Goal: Information Seeking & Learning: Learn about a topic

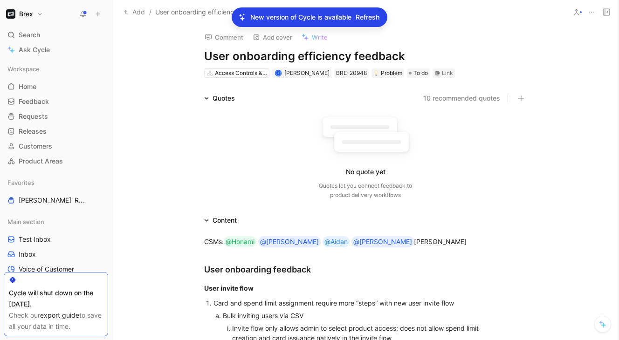
scroll to position [694, 0]
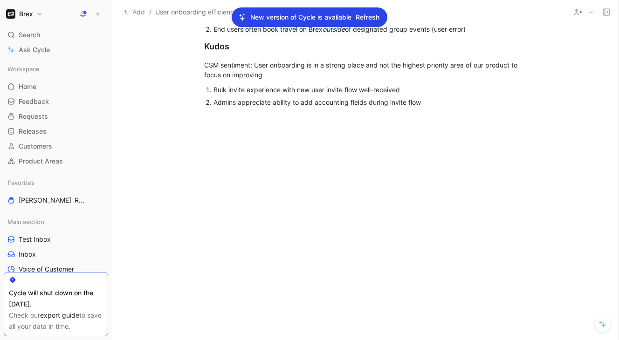
click at [372, 20] on span "Refresh" at bounding box center [368, 17] width 24 height 11
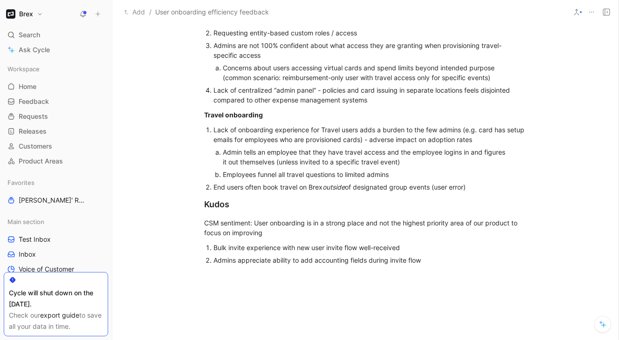
scroll to position [694, 0]
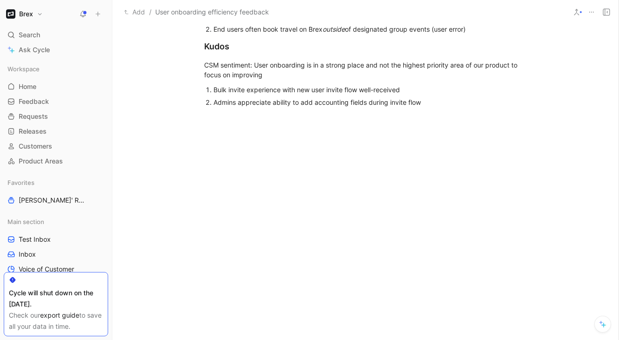
click at [430, 103] on div "Admins appreciate ability to add accounting fields during invite flow" at bounding box center [369, 102] width 313 height 10
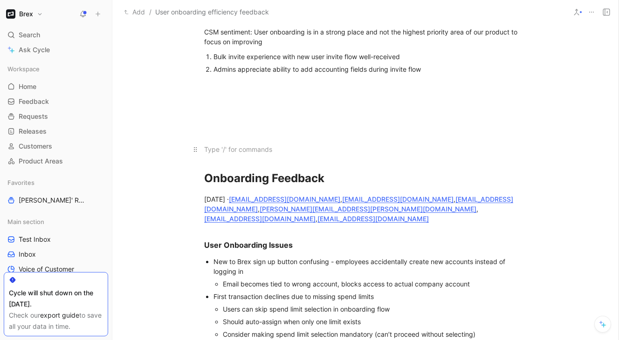
click at [238, 143] on p at bounding box center [365, 149] width 358 height 15
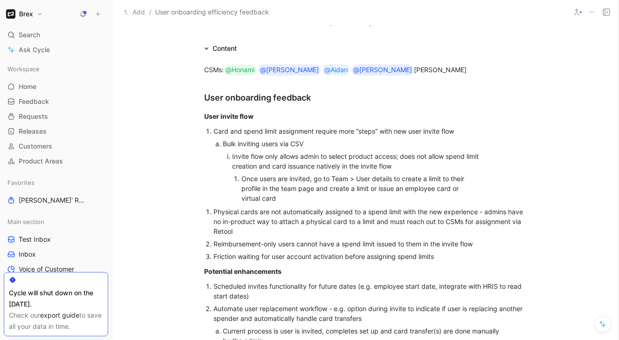
scroll to position [171, 0]
click at [297, 85] on h2 "User onboarding feedback" at bounding box center [365, 94] width 358 height 28
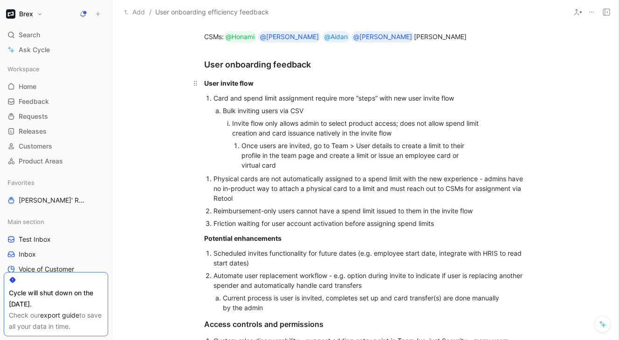
scroll to position [206, 0]
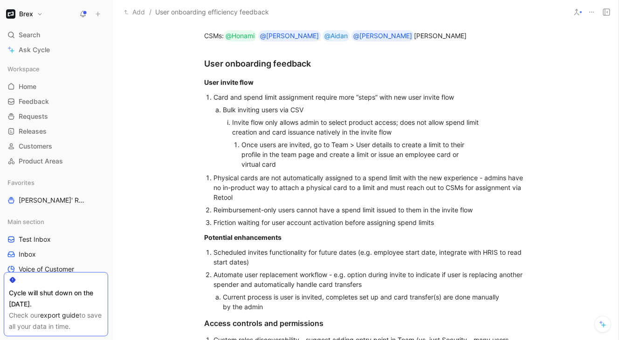
click at [313, 110] on div "Bulk inviting users via CSV" at bounding box center [366, 110] width 286 height 10
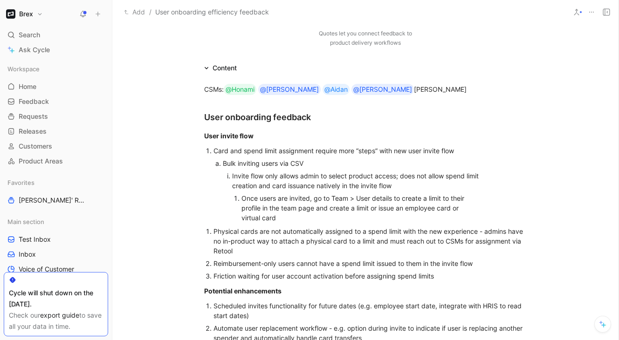
scroll to position [127, 0]
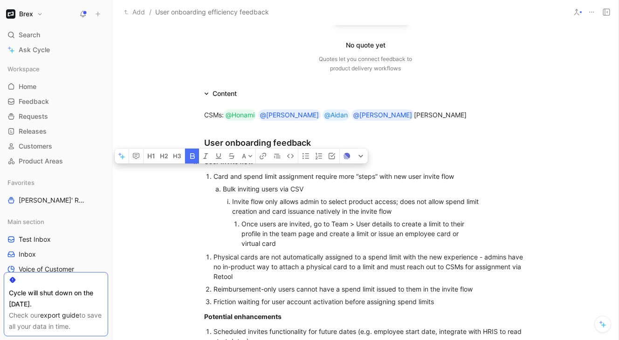
drag, startPoint x: 255, startPoint y: 158, endPoint x: 203, endPoint y: 158, distance: 52.2
click at [203, 158] on p "User invite flow" at bounding box center [365, 161] width 358 height 15
copy strong "User invite flow"
click at [445, 302] on div "Friction waiting for user account activation before assigning spend limits" at bounding box center [369, 302] width 313 height 10
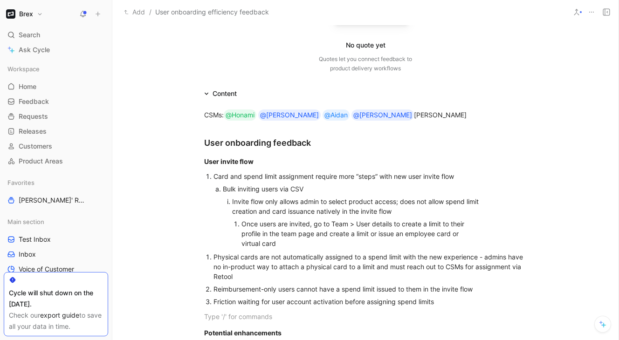
paste div
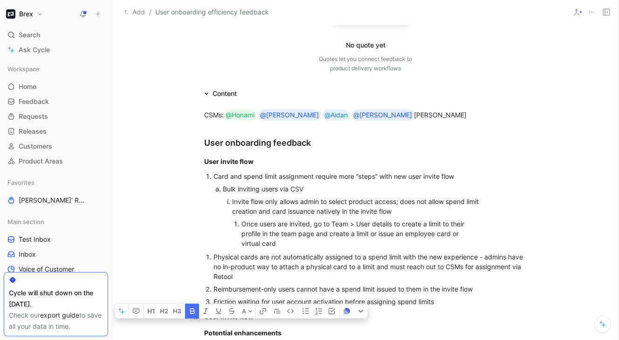
drag, startPoint x: 254, startPoint y: 318, endPoint x: 200, endPoint y: 317, distance: 53.6
click at [200, 317] on p "User invite flow" at bounding box center [365, 316] width 358 height 15
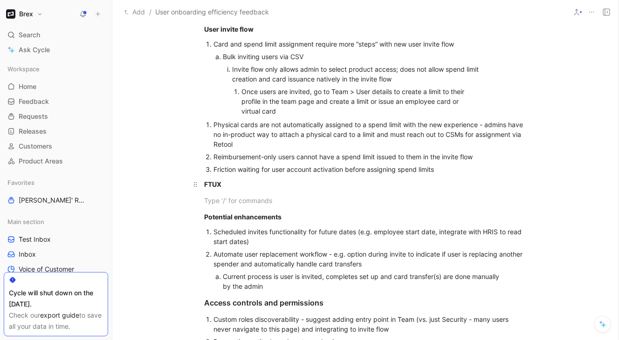
scroll to position [265, 0]
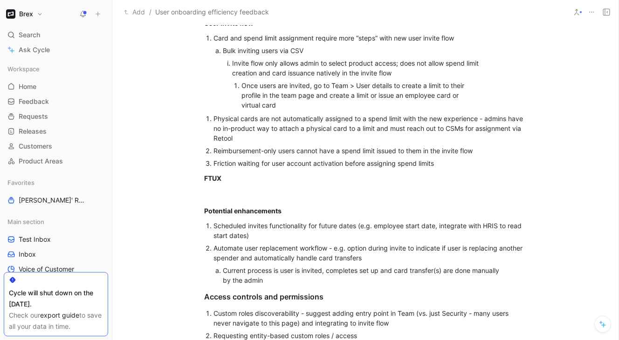
click at [213, 37] on li "Card and spend limit assignment require more “steps” with new user invite flow …" at bounding box center [369, 72] width 313 height 80
click at [216, 192] on div at bounding box center [365, 195] width 323 height 10
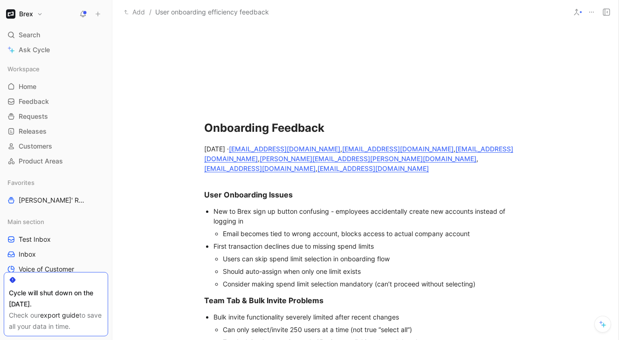
scroll to position [812, 0]
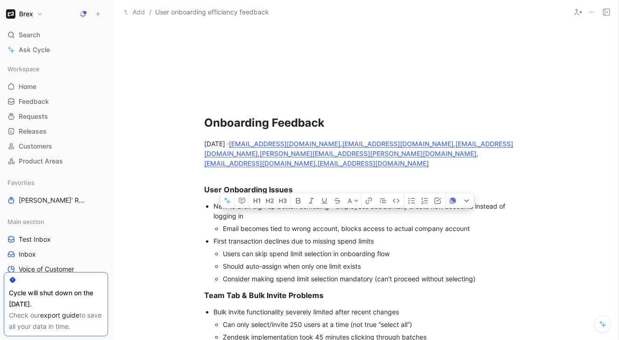
drag, startPoint x: 473, startPoint y: 219, endPoint x: 224, endPoint y: 202, distance: 249.0
click at [224, 202] on li "New to Brex sign up button confusing - employees accidentally create new accoun…" at bounding box center [369, 217] width 313 height 35
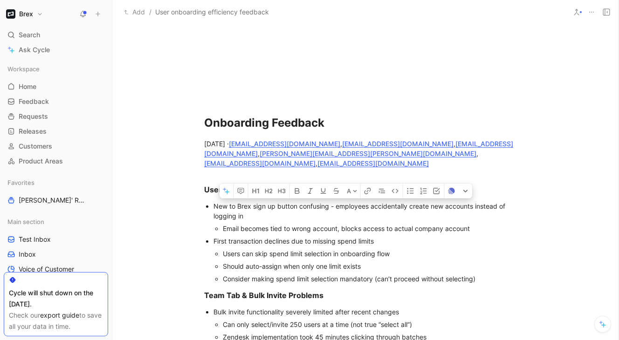
drag, startPoint x: 483, startPoint y: 272, endPoint x: 205, endPoint y: 199, distance: 287.7
click at [205, 200] on ul "New to Brex sign up button confusing - employees accidentally create new accoun…" at bounding box center [365, 242] width 358 height 85
copy ul "New to Brex sign up button confusing - employees accidentally create new accoun…"
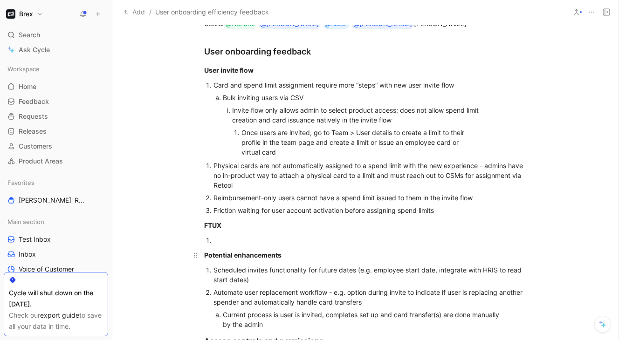
scroll to position [224, 0]
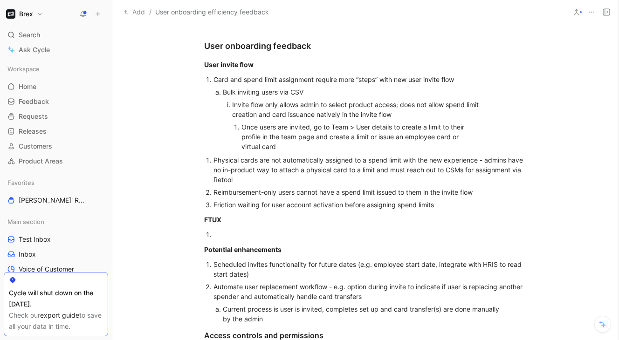
click at [213, 234] on li at bounding box center [369, 234] width 313 height 13
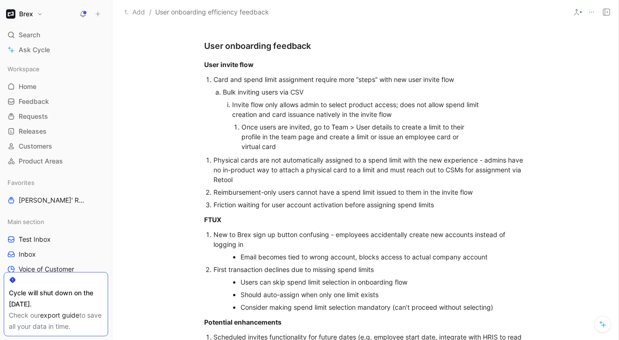
click at [237, 231] on div "New to Brex sign up button confusing - employees accidentally create new accoun…" at bounding box center [369, 240] width 313 height 20
click at [250, 235] on div "New to Brex sign up button confusing - employees accidentally create new accoun…" at bounding box center [369, 240] width 313 height 20
click at [259, 237] on div "New to Brex? sign up button confusing - employees accidentally create new accou…" at bounding box center [369, 240] width 313 height 20
click at [213, 235] on li "New to Brex? Sign up’ button confusing - employees accidentally create new acco…" at bounding box center [369, 245] width 313 height 35
click at [307, 237] on div "‘New to Brex? Sign up’ button confusing - employees accidentally create new acc…" at bounding box center [369, 240] width 313 height 20
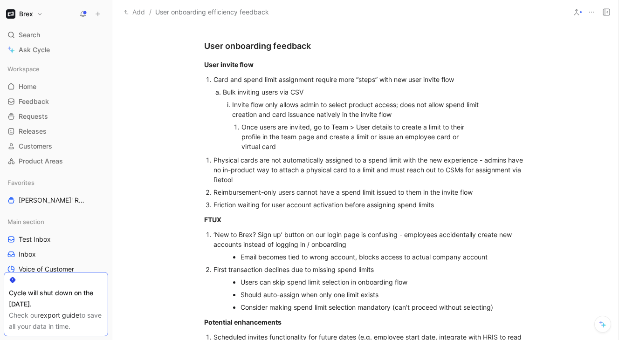
click at [240, 255] on div "Email becomes tied to wrong account, blocks access to actual company account" at bounding box center [374, 257] width 268 height 10
click at [257, 257] on div "Email becomes tied to wrong account, blocks access to actual company account" at bounding box center [366, 257] width 286 height 10
click at [305, 262] on p "Email becomes tied to wrong account, blocks access to actual company account" at bounding box center [366, 257] width 286 height 13
click at [327, 259] on div "Email becomes tied to wrong account, blocks access to actual company account" at bounding box center [366, 257] width 286 height 10
click at [346, 259] on div "Email becomes tied to wrong account, blocks access to actual company account" at bounding box center [366, 257] width 286 height 10
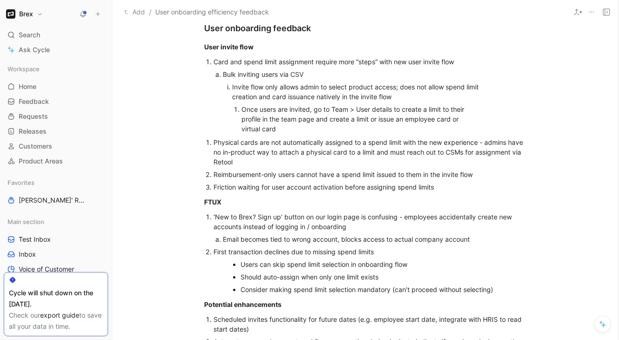
scroll to position [251, 0]
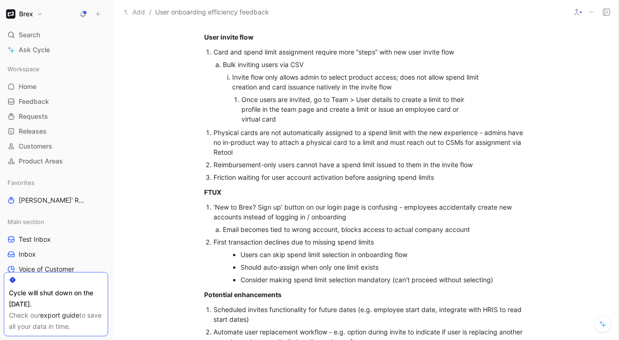
click at [241, 255] on div "Users can skip spend limit selection in onboarding flow" at bounding box center [374, 255] width 268 height 10
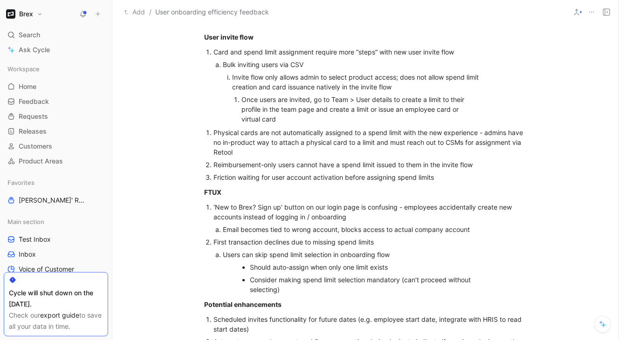
click at [250, 267] on div "Should auto-assign when only one limit exists" at bounding box center [370, 267] width 241 height 10
click at [251, 278] on div "Consider making spend limit selection mandatory (can’t proceed without selectin…" at bounding box center [370, 285] width 241 height 20
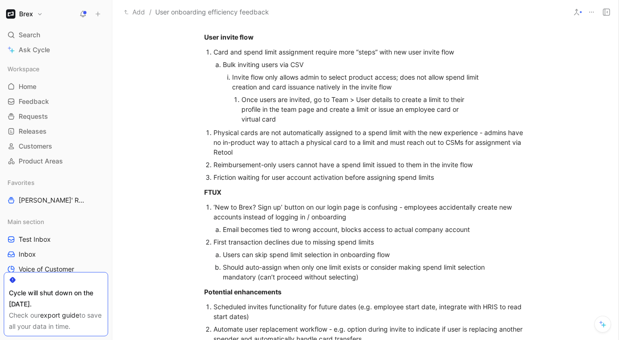
click at [291, 270] on div "Should auto-assign when only one limit exists or consider making spend limit se…" at bounding box center [366, 272] width 286 height 20
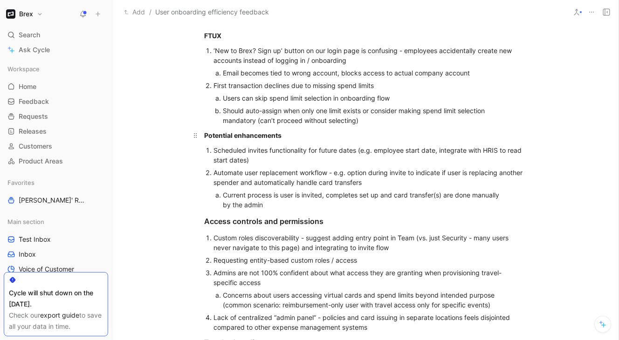
scroll to position [407, 0]
click at [223, 99] on div "Users can skip spend limit selection in onboarding flow" at bounding box center [366, 99] width 286 height 10
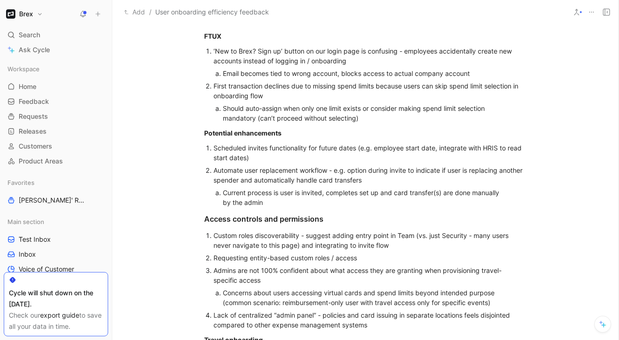
click at [270, 93] on div "First transaction declines due to missing spend limits because users can skip s…" at bounding box center [369, 91] width 313 height 20
click at [452, 86] on div "First transaction declines due to missing spend limits because users can skip s…" at bounding box center [369, 91] width 313 height 20
click at [453, 87] on div "First transaction declines due to missing spend limits because users can skip c…" at bounding box center [369, 91] width 313 height 20
click at [485, 87] on div "First transaction declines due to missing spend limits because users can choose…" at bounding box center [369, 91] width 313 height 20
click at [304, 97] on div "First transaction declines due to missing spend limits because users can choose…" at bounding box center [369, 91] width 313 height 20
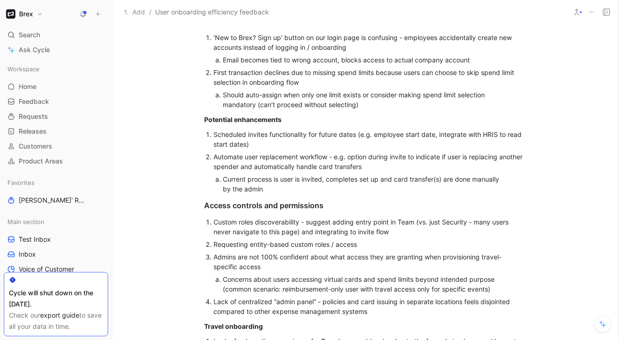
scroll to position [419, 0]
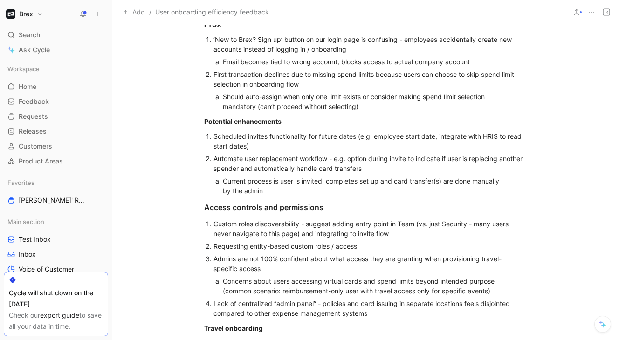
click at [281, 145] on div "Scheduled invites functionality for future dates (e.g. employee start date, int…" at bounding box center [369, 141] width 313 height 20
click at [213, 138] on div "Scheduled invites functionality for future dates (e.g. employee start date, int…" at bounding box center [369, 141] width 313 height 20
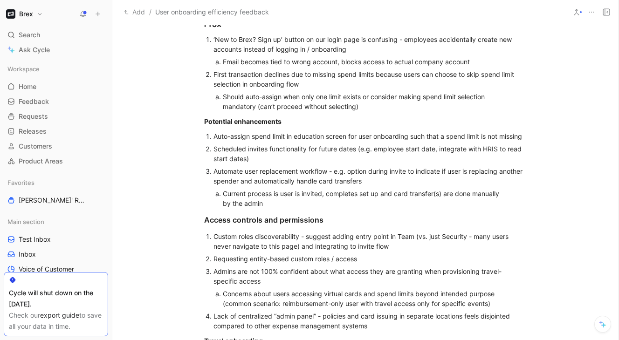
click at [527, 137] on ol "Auto-assign spend limit in education screen for user onboarding such that a spe…" at bounding box center [365, 170] width 358 height 80
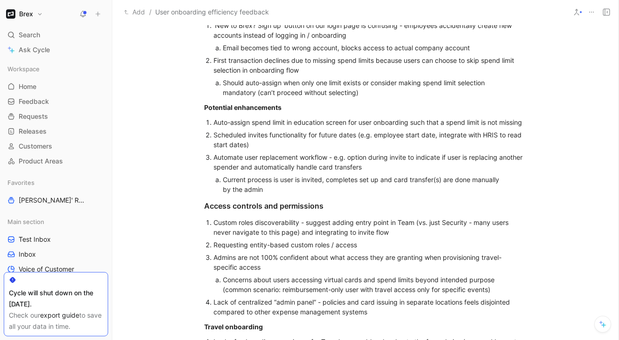
scroll to position [434, 0]
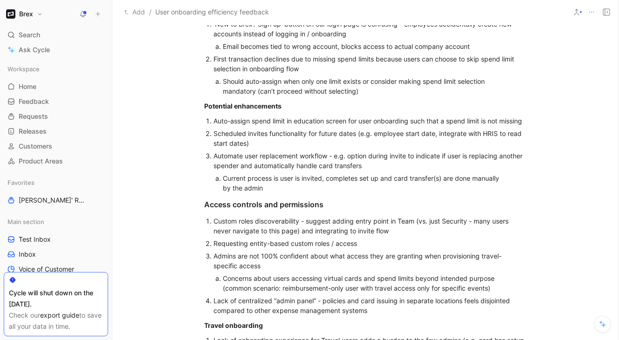
click at [527, 128] on ol "Auto-assign spend limit in education screen for user onboarding such that a spe…" at bounding box center [365, 155] width 358 height 80
click at [280, 116] on p "Auto-assign spend limit in education screen for user onboarding such that a spe…" at bounding box center [369, 121] width 313 height 13
click at [290, 122] on div "Auto-assign spend limit in education screen for user onboarding such that a spe…" at bounding box center [369, 121] width 313 height 10
click at [288, 121] on div "Auto-assign spend limit in education screen for user onboarding such that a spe…" at bounding box center [369, 121] width 313 height 10
drag, startPoint x: 347, startPoint y: 120, endPoint x: 330, endPoint y: 121, distance: 16.8
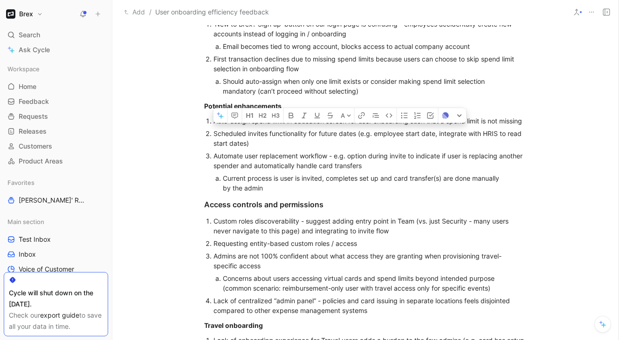
click at [330, 121] on div "Auto-assign spend limit in education screen for user onboarding such that a spe…" at bounding box center [369, 121] width 313 height 10
click at [402, 122] on div "Auto-assign spend limit in education step in user onboarding such that a spend …" at bounding box center [369, 121] width 313 height 10
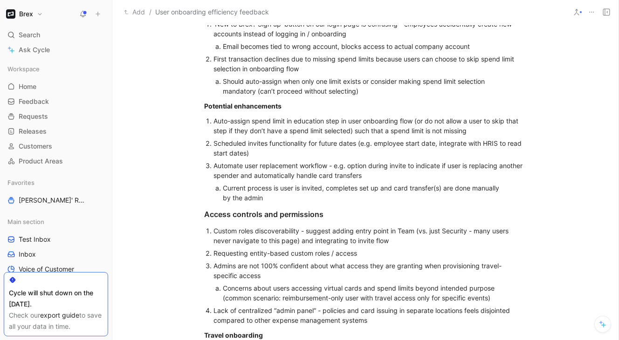
click at [474, 131] on div "Auto-assign spend limit in education step in user onboarding flow (or do not al…" at bounding box center [369, 126] width 313 height 20
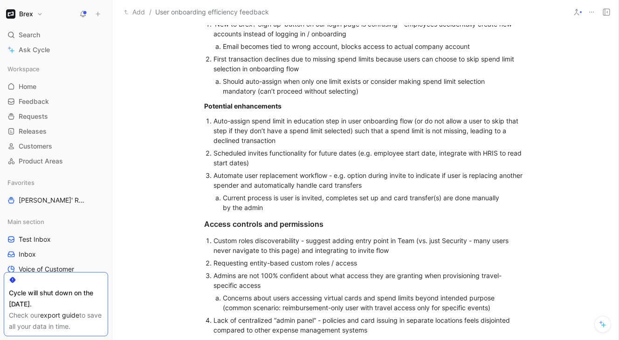
click at [484, 204] on div "Current process is user is invited, completes set up and card transfer(s) are d…" at bounding box center [366, 203] width 286 height 20
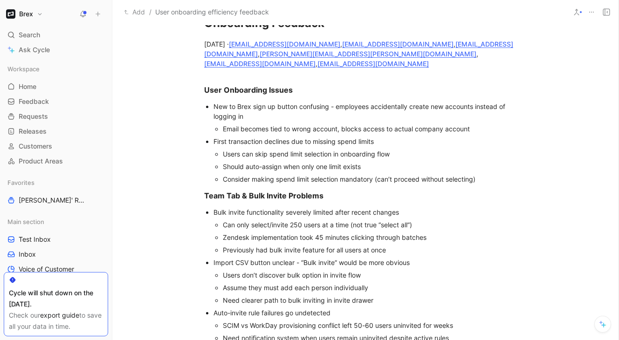
scroll to position [1019, 0]
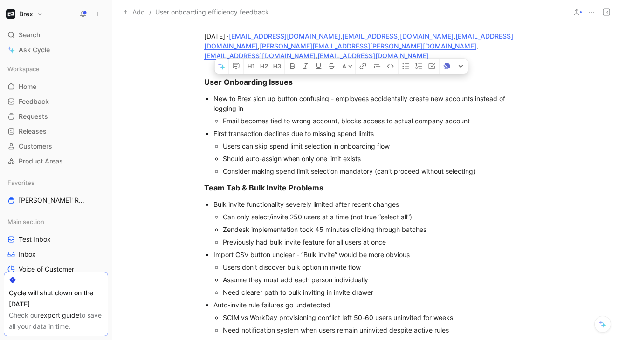
drag, startPoint x: 483, startPoint y: 159, endPoint x: 178, endPoint y: 67, distance: 319.4
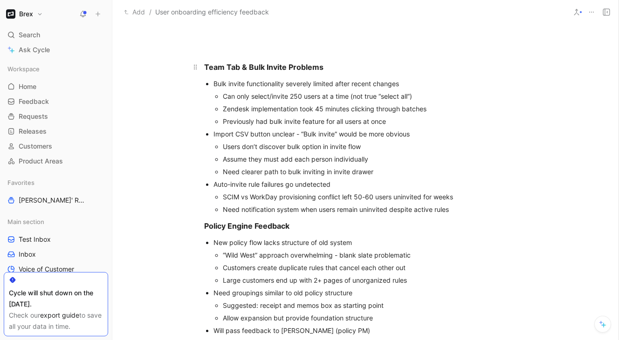
scroll to position [1054, 0]
click at [292, 117] on p "Previously had bulk invite feature for all users at once" at bounding box center [375, 121] width 304 height 13
click at [295, 154] on div "Assume they must add each person individually" at bounding box center [375, 159] width 304 height 10
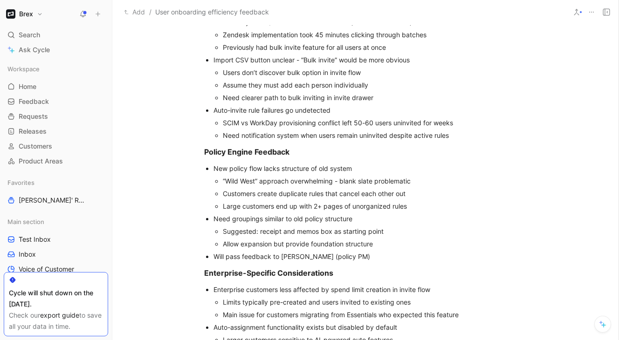
scroll to position [1129, 0]
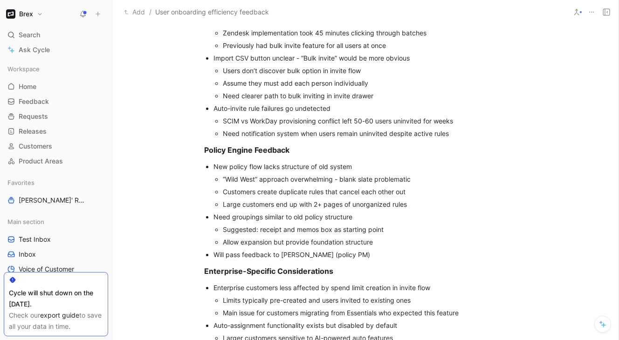
click at [346, 250] on div "Will pass feedback to Sylvia (policy PM)" at bounding box center [369, 255] width 313 height 10
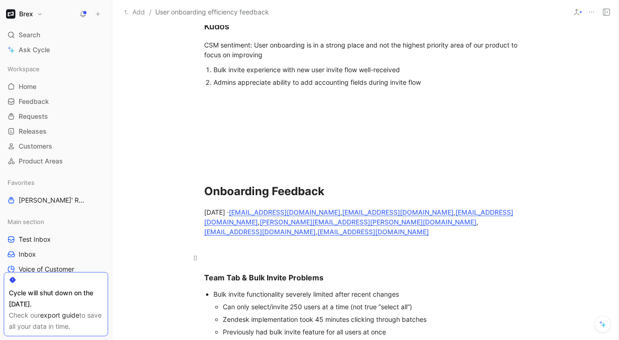
scroll to position [842, 0]
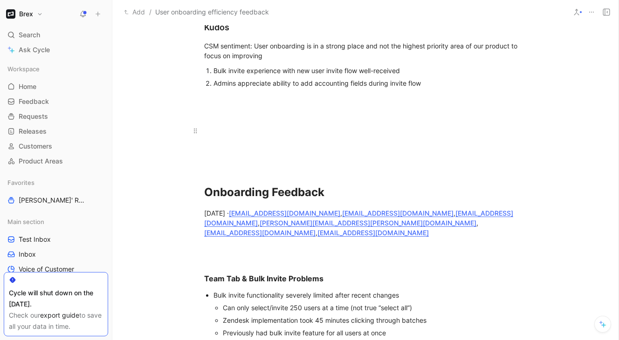
click at [256, 135] on div at bounding box center [365, 131] width 323 height 10
click at [265, 241] on h3 at bounding box center [365, 254] width 358 height 27
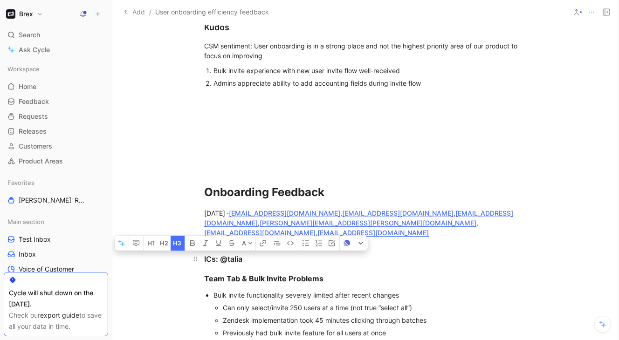
drag, startPoint x: 259, startPoint y: 248, endPoint x: 222, endPoint y: 248, distance: 36.8
click at [222, 254] on div "ICs: @talia" at bounding box center [365, 259] width 323 height 11
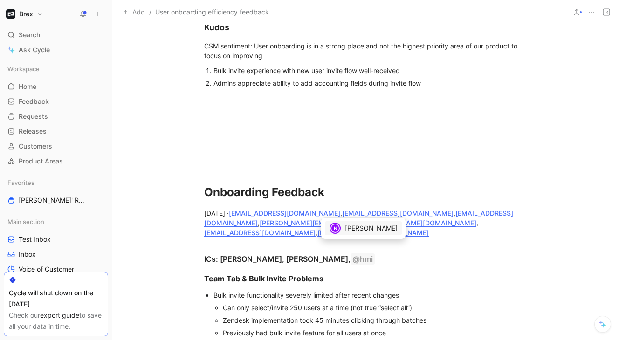
click at [364, 229] on span "Natasha Milby" at bounding box center [371, 228] width 53 height 8
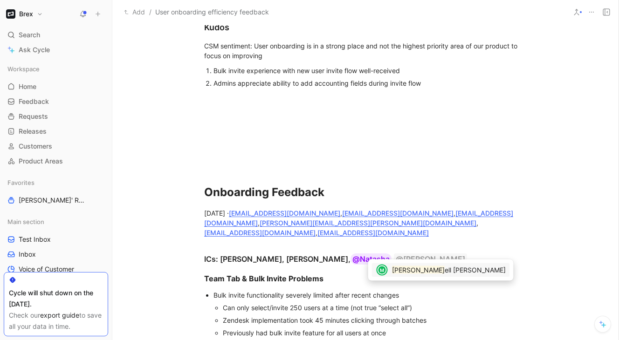
click at [445, 272] on span "ell Coombs" at bounding box center [475, 270] width 61 height 8
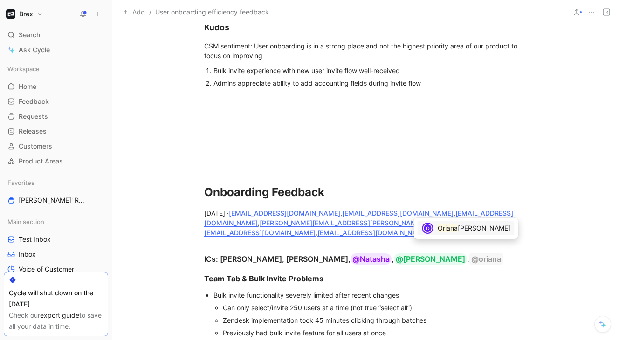
click at [446, 232] on mark "Oriana" at bounding box center [448, 228] width 20 height 8
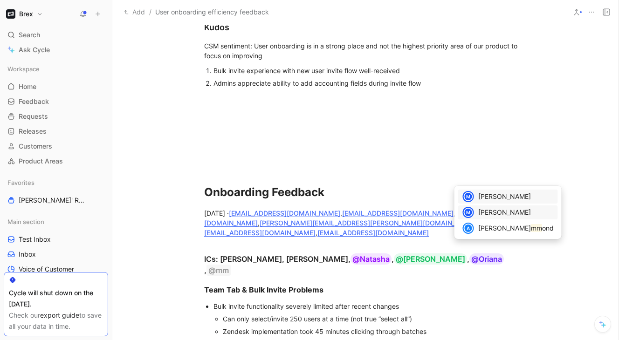
click at [483, 210] on span "Micaela Martini" at bounding box center [504, 212] width 53 height 8
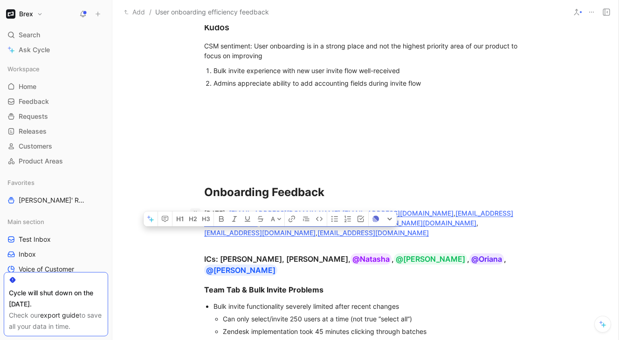
drag, startPoint x: 341, startPoint y: 223, endPoint x: 200, endPoint y: 212, distance: 141.6
click at [200, 212] on p "Fri, 12 Sept 25 · nmarston@brex.com , tusmani@brex.com , hmilby@brex.com , mitc…" at bounding box center [365, 223] width 358 height 35
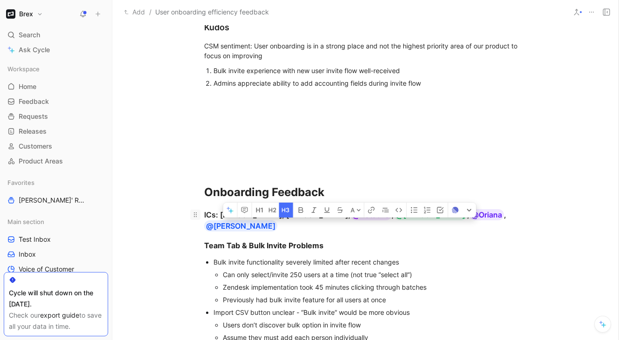
drag, startPoint x: 510, startPoint y: 213, endPoint x: 192, endPoint y: 217, distance: 318.3
click at [192, 217] on h3 "ICs: Talia Usmani, Nick Marston, @Natasha , @Mitchell , @Oriana , @Micaela" at bounding box center [365, 221] width 358 height 30
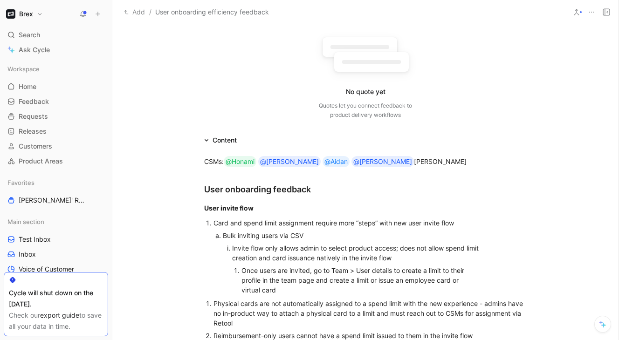
scroll to position [68, 0]
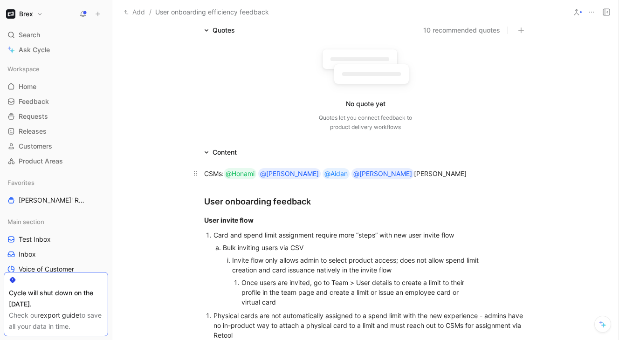
click at [399, 172] on div "CSMs: @Honami @Jonathan @Aidan @Lydia Tom O’Hare" at bounding box center [365, 173] width 323 height 11
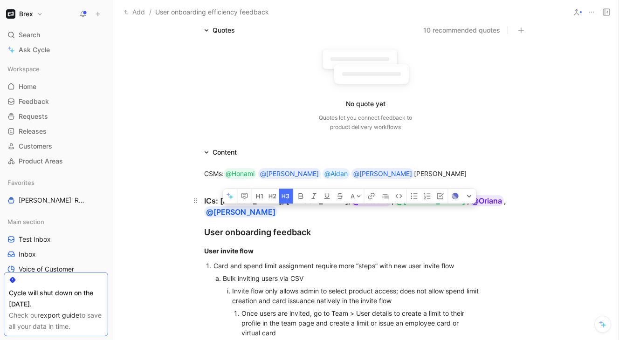
drag, startPoint x: 508, startPoint y: 203, endPoint x: 200, endPoint y: 187, distance: 307.5
click at [200, 187] on h3 "ICs: Talia Usmani, Nick Marston, @Natasha , @Mitchell , @Oriana , @Micaela" at bounding box center [365, 202] width 358 height 38
click at [287, 194] on icon "button" at bounding box center [287, 196] width 3 height 4
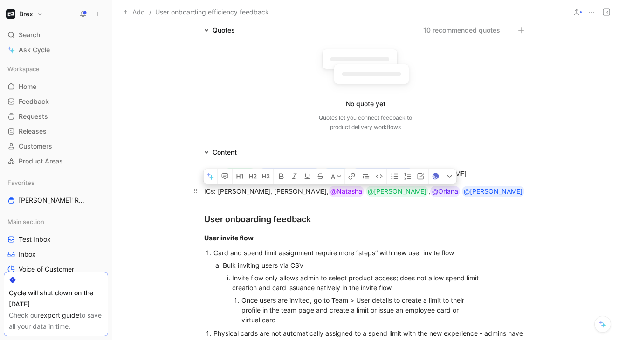
click at [254, 197] on p "ICs: Talia Usmani, Nick Marston, @Natasha , @Mitchell , @Oriana , @Micaela" at bounding box center [365, 191] width 358 height 17
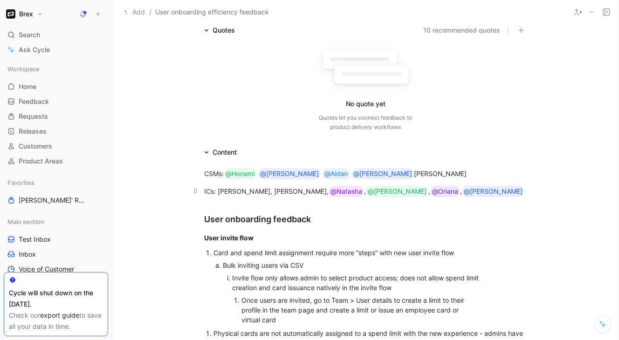
click at [222, 187] on div "ICs: Talia Usmani, Nick Marston, @Natasha , @Mitchell , @Oriana , @Micaela" at bounding box center [365, 191] width 323 height 11
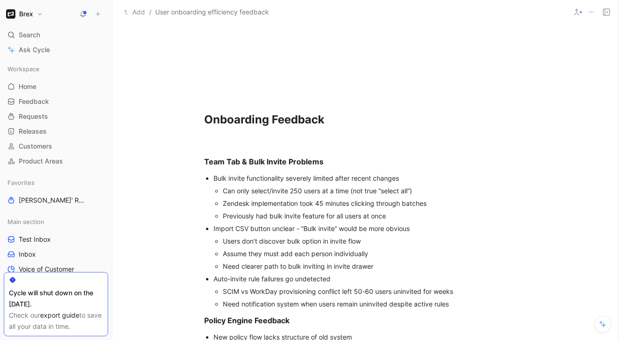
scroll to position [943, 0]
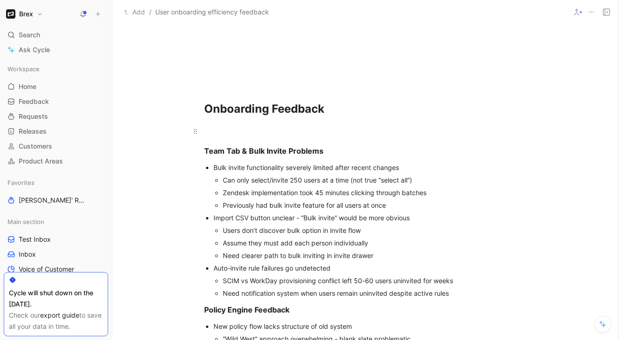
click at [222, 134] on div at bounding box center [365, 131] width 323 height 11
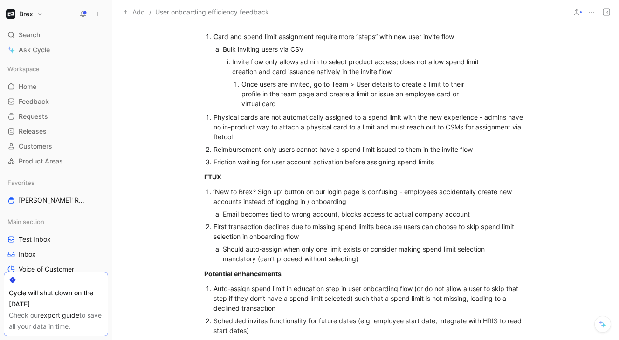
scroll to position [287, 0]
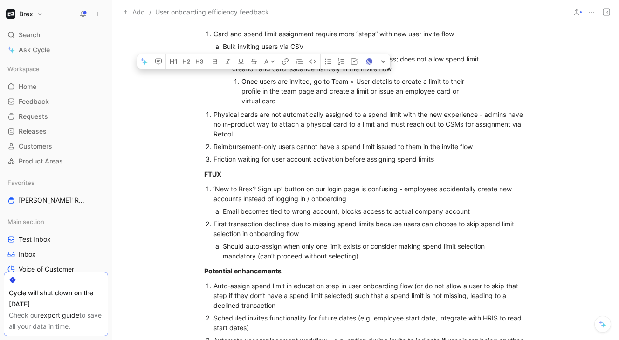
drag, startPoint x: 303, startPoint y: 46, endPoint x: 207, endPoint y: 49, distance: 96.1
click at [207, 49] on ol "Card and spend limit assignment require more “steps” with new user invite flow …" at bounding box center [365, 67] width 358 height 80
click at [289, 100] on div "Once users are invited, go to Team > User details to create a limit to their pr…" at bounding box center [357, 90] width 232 height 29
drag, startPoint x: 309, startPoint y: 45, endPoint x: 285, endPoint y: 45, distance: 24.2
click at [285, 45] on div "Bulk inviting users via CSV" at bounding box center [366, 46] width 286 height 10
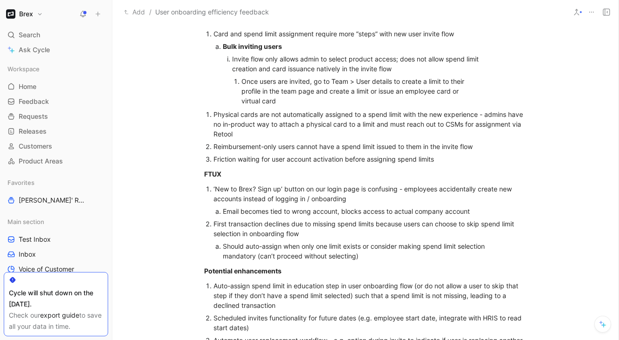
click at [282, 102] on div "Once users are invited, go to Team > User details to create a limit to their pr…" at bounding box center [357, 90] width 232 height 29
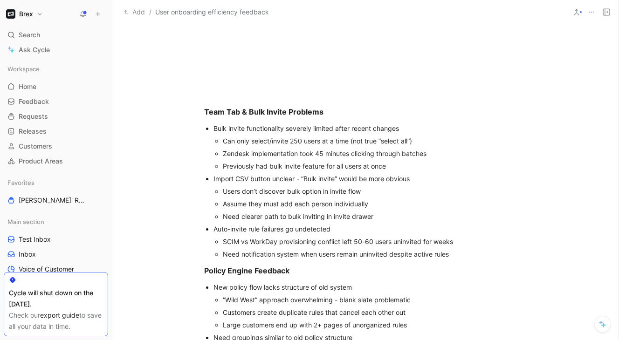
scroll to position [930, 0]
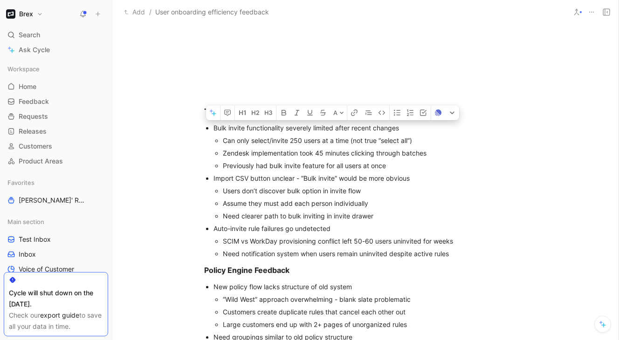
drag, startPoint x: 461, startPoint y: 255, endPoint x: 213, endPoint y: 129, distance: 279.1
click at [213, 129] on ul "Bulk invite functionality severely limited after recent changes Can only select…" at bounding box center [365, 191] width 358 height 138
copy ul "Bulk invite functionality severely limited after recent changes Can only select…"
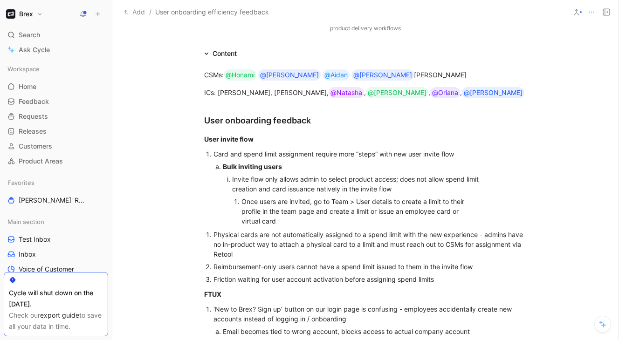
scroll to position [166, 0]
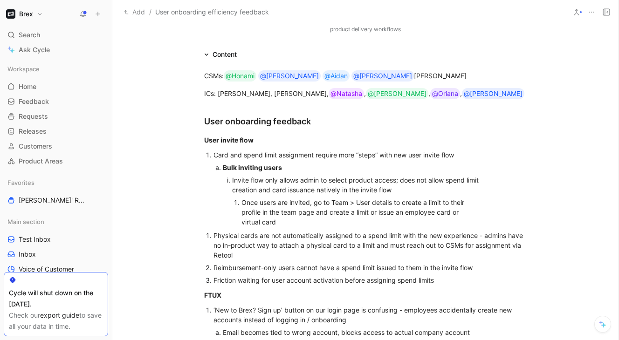
click at [286, 223] on div "Once users are invited, go to Team > User details to create a limit to their pr…" at bounding box center [357, 212] width 232 height 29
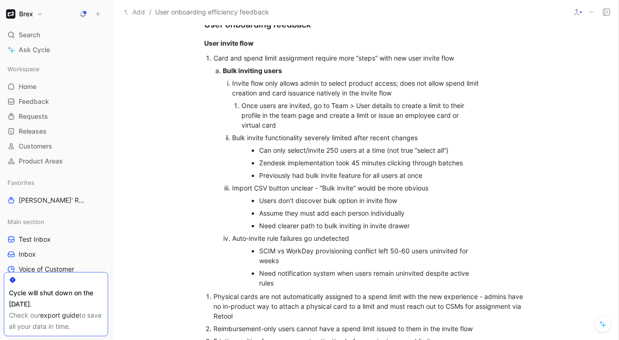
scroll to position [264, 0]
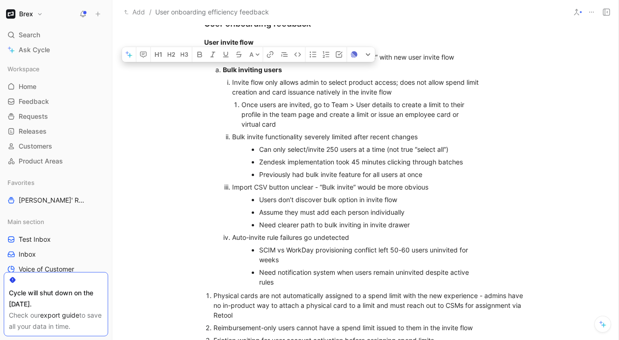
drag, startPoint x: 280, startPoint y: 281, endPoint x: 210, endPoint y: 74, distance: 218.9
click at [210, 74] on ol "Card and spend limit assignment require more “steps” with new user invite flow …" at bounding box center [365, 170] width 358 height 238
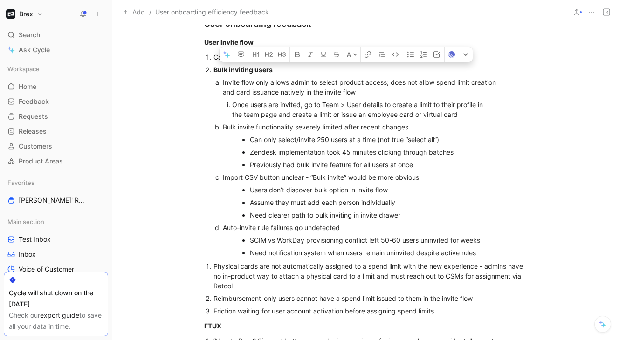
click at [242, 93] on div "Invite flow only allows admin to select product access; does not allow spend li…" at bounding box center [366, 87] width 286 height 20
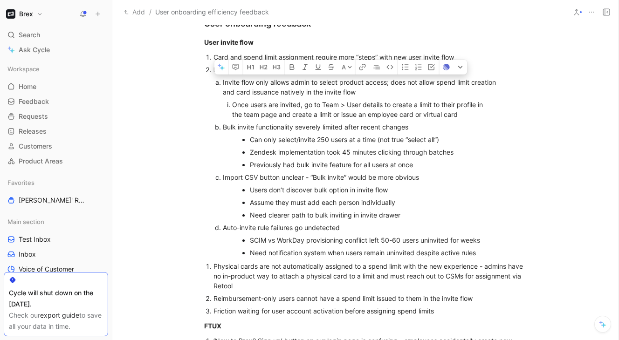
drag, startPoint x: 462, startPoint y: 115, endPoint x: 223, endPoint y: 82, distance: 241.4
click at [223, 82] on li "Invite flow only allows admin to select product access; does not allow spend li…" at bounding box center [366, 98] width 286 height 45
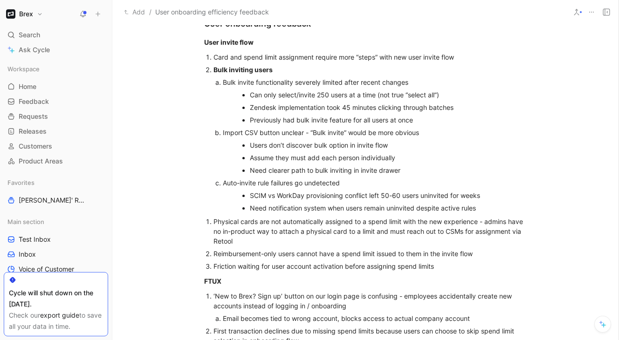
click at [466, 59] on div "Card and spend limit assignment require more “steps” with new user invite flow" at bounding box center [369, 57] width 313 height 10
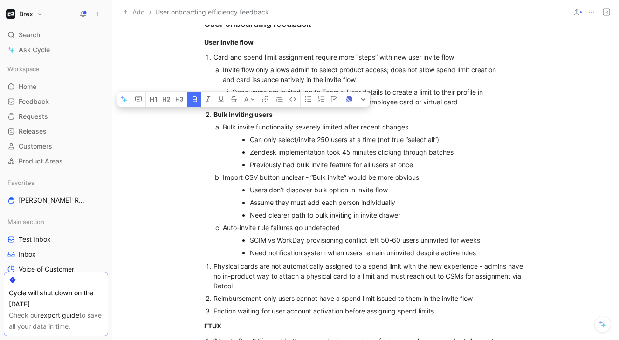
drag, startPoint x: 275, startPoint y: 114, endPoint x: 211, endPoint y: 113, distance: 63.9
click at [213, 113] on li "Bulk inviting users Bulk invite functionality severely limited after recent cha…" at bounding box center [369, 183] width 313 height 151
click at [274, 113] on div "Bulk inviting users" at bounding box center [369, 115] width 313 height 10
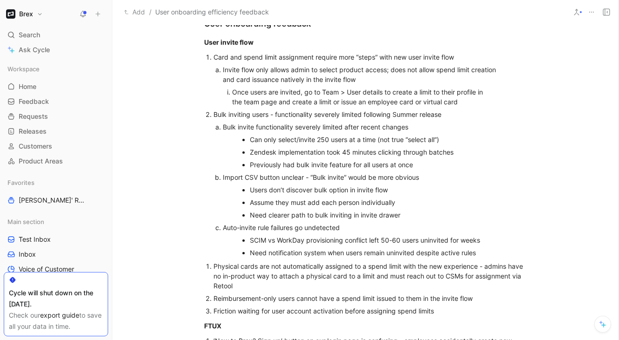
click at [250, 137] on div "Can only select/invite 250 users at a time (not true “select all”)" at bounding box center [370, 140] width 241 height 10
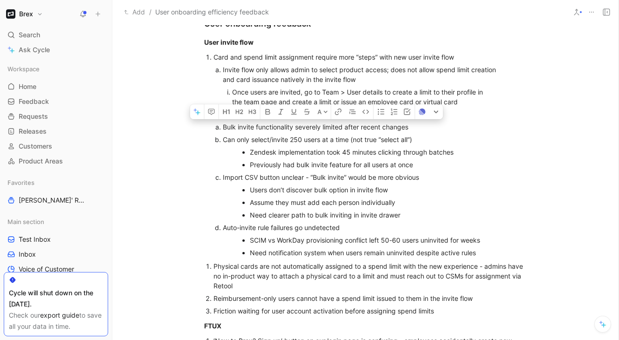
drag, startPoint x: 423, startPoint y: 129, endPoint x: 216, endPoint y: 128, distance: 207.4
click at [223, 128] on li "Bulk invite functionality severely limited after recent changes" at bounding box center [366, 127] width 286 height 13
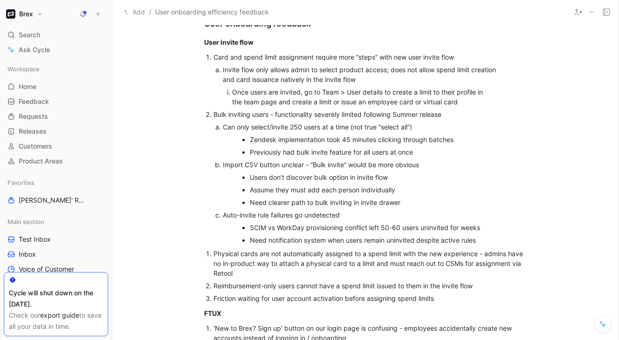
click at [364, 127] on div "Can only select/invite 250 users at a time (not true “select all”)" at bounding box center [366, 127] width 286 height 10
click at [250, 140] on div "Zendesk implementation took 45 minutes clicking through batches" at bounding box center [370, 140] width 241 height 10
click at [261, 151] on div "Previously had bulk invite feature for all users at once" at bounding box center [366, 152] width 214 height 10
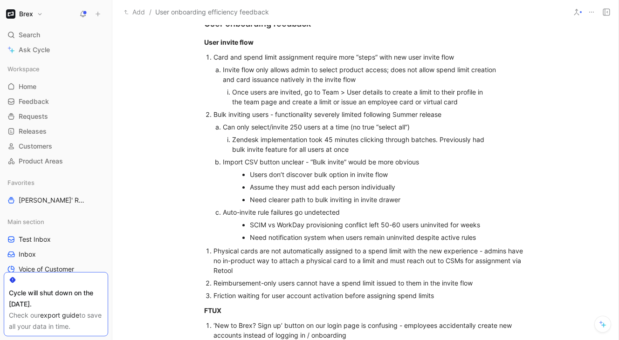
click at [247, 174] on ul "Users don’t discover bulk option in invite flow Assume they must add each perso…" at bounding box center [366, 187] width 286 height 38
click at [260, 186] on div "Assume they must add each person individually" at bounding box center [366, 187] width 214 height 10
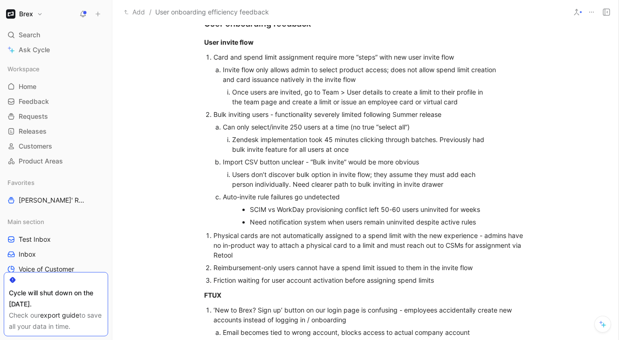
click at [251, 208] on div "SCIM vs WorkDay provisioning conflict left 50-60 users uninvited for weeks" at bounding box center [370, 210] width 241 height 10
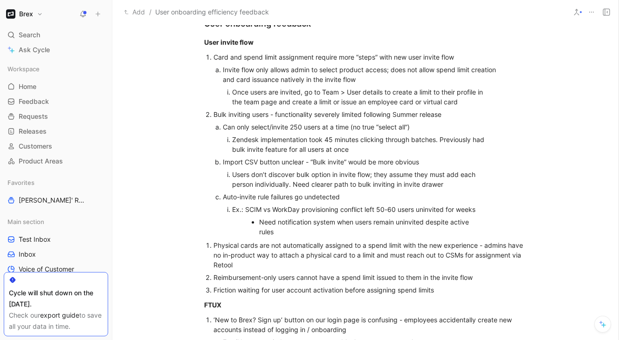
click at [258, 221] on ul "Need notification system when users remain uninvited despite active rules" at bounding box center [361, 227] width 259 height 22
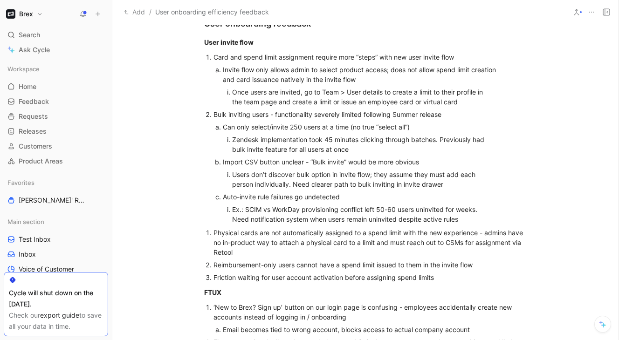
click at [270, 207] on div "Ex.: SCIM vs WorkDay provisioning conflict left 50-60 users uninvited for weeks…" at bounding box center [361, 215] width 259 height 20
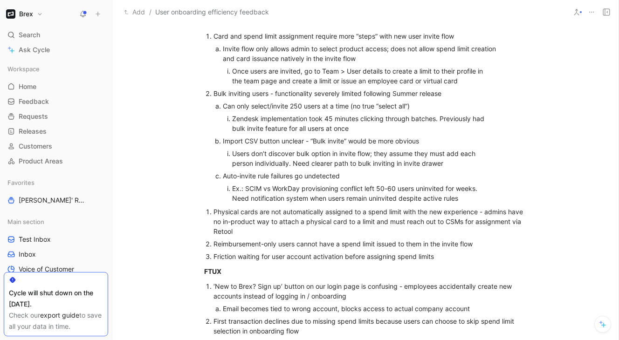
scroll to position [289, 0]
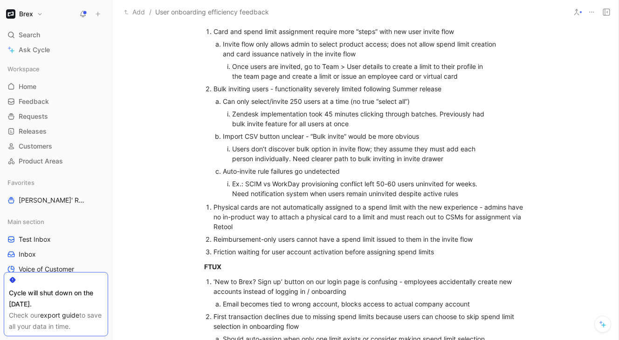
click at [213, 206] on li "Physical cards are not automatically assigned to a spend limit with the new exp…" at bounding box center [369, 217] width 313 height 32
click at [204, 31] on ol "Card and spend limit assignment require more “steps” with new user invite flow …" at bounding box center [365, 112] width 358 height 175
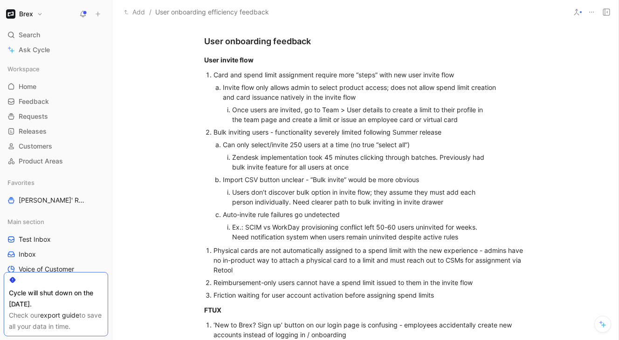
scroll to position [247, 0]
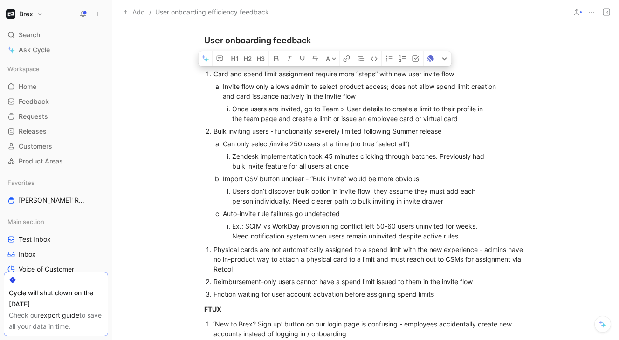
drag, startPoint x: 212, startPoint y: 74, endPoint x: 455, endPoint y: 300, distance: 331.8
click at [387, 58] on icon "button" at bounding box center [389, 59] width 7 height 6
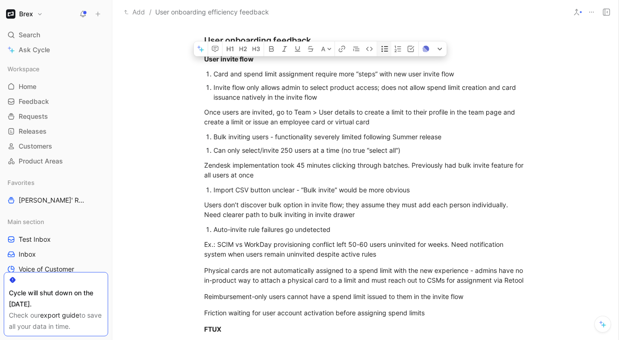
click at [387, 52] on icon "button" at bounding box center [385, 49] width 7 height 6
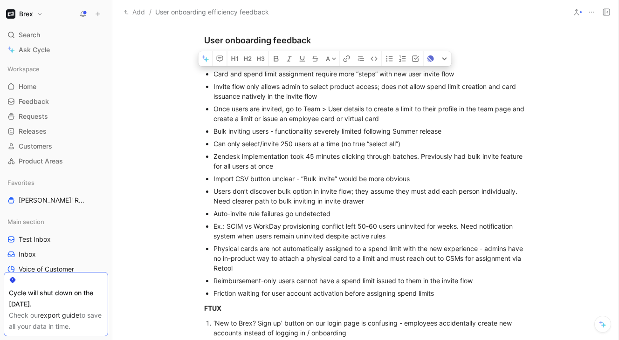
click at [239, 89] on div "Invite flow only allows admin to select product access; does not allow spend li…" at bounding box center [369, 92] width 313 height 20
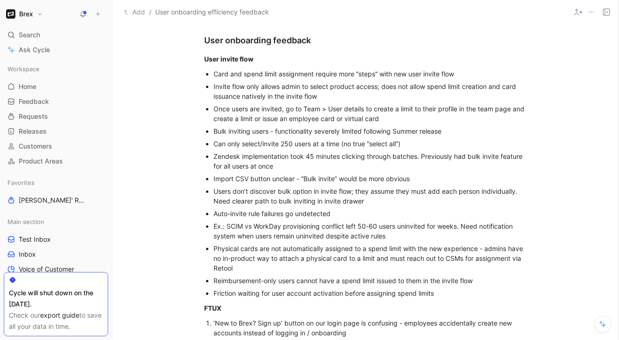
click at [211, 88] on ul "Card and spend limit assignment require more “steps” with new user invite flow …" at bounding box center [365, 184] width 358 height 232
click at [213, 107] on ul "Card and spend limit assignment require more “steps” with new user invite flow …" at bounding box center [365, 184] width 358 height 232
click at [211, 144] on ul "Card and spend limit assignment require more “steps” with new user invite flow …" at bounding box center [365, 184] width 358 height 232
click at [211, 157] on ul "Card and spend limit assignment require more “steps” with new user invite flow …" at bounding box center [365, 184] width 358 height 232
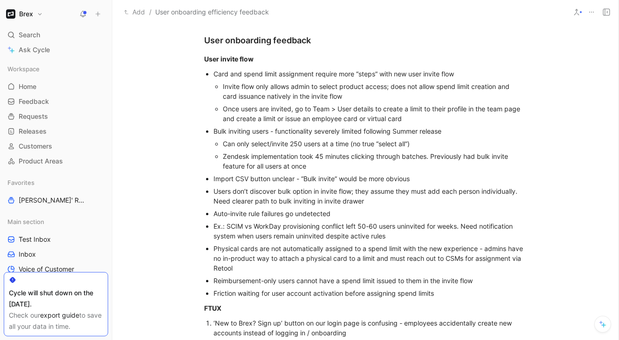
click at [213, 180] on li "Import CSV button unclear - “Bulk invite” would be more obvious" at bounding box center [369, 178] width 313 height 13
click at [211, 192] on ul "Card and spend limit assignment require more “steps” with new user invite flow …" at bounding box center [365, 184] width 358 height 232
click at [212, 213] on ul "Card and spend limit assignment require more “steps” with new user invite flow …" at bounding box center [365, 184] width 358 height 232
click at [211, 226] on ul "Card and spend limit assignment require more “steps” with new user invite flow …" at bounding box center [365, 184] width 358 height 232
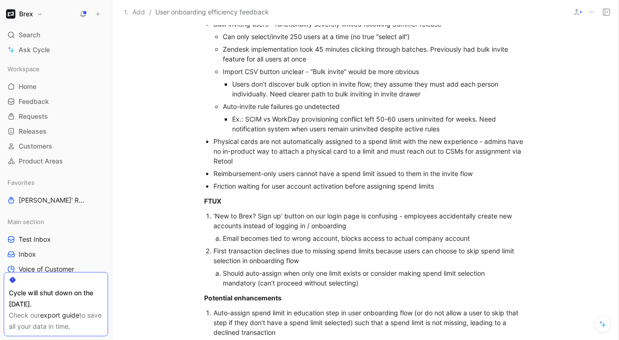
scroll to position [357, 0]
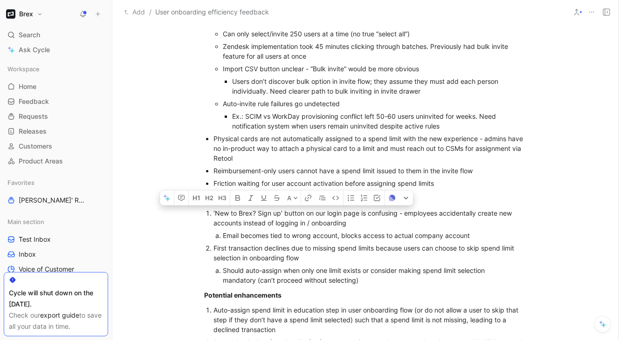
drag, startPoint x: 205, startPoint y: 213, endPoint x: 369, endPoint y: 280, distance: 176.6
click at [369, 280] on ol "‘New to Brex? Sign up’ button on our login page is confusing - employees accide…" at bounding box center [365, 247] width 358 height 80
click at [350, 199] on icon "button" at bounding box center [350, 197] width 7 height 7
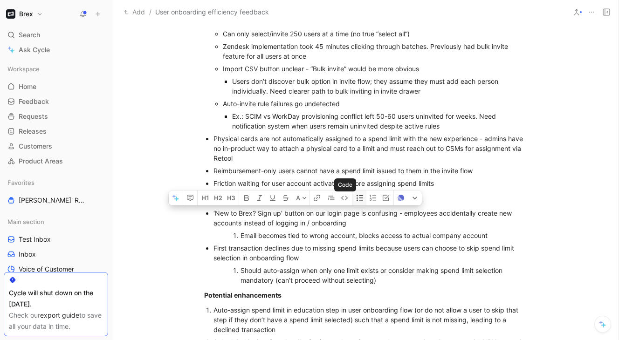
click at [350, 199] on button "button" at bounding box center [345, 198] width 14 height 15
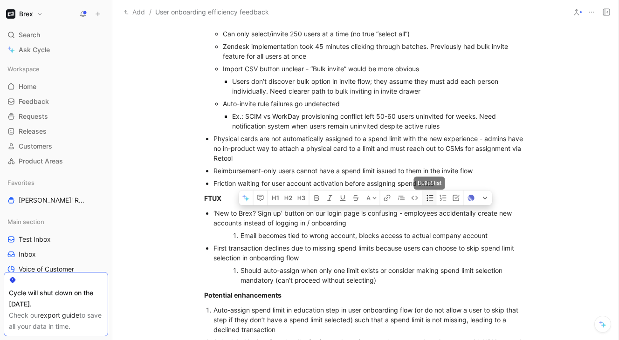
click at [429, 198] on icon "button" at bounding box center [430, 198] width 7 height 6
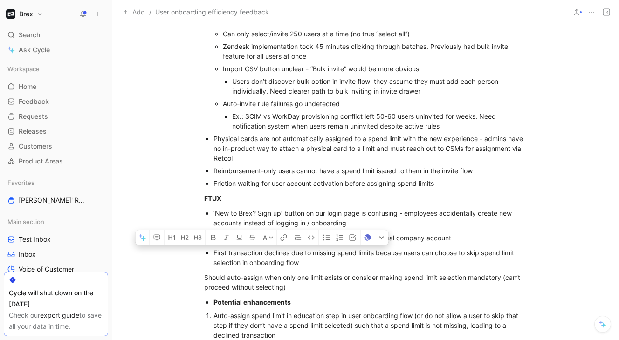
drag, startPoint x: 296, startPoint y: 289, endPoint x: 238, endPoint y: 252, distance: 69.2
click at [215, 256] on div "First transaction declines due to missing spend limits because users can choose…" at bounding box center [369, 258] width 313 height 20
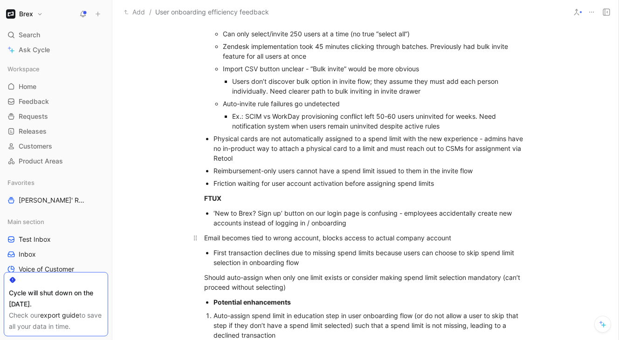
click at [206, 241] on div "Email becomes tied to wrong account, blocks access to actual company account" at bounding box center [365, 238] width 323 height 10
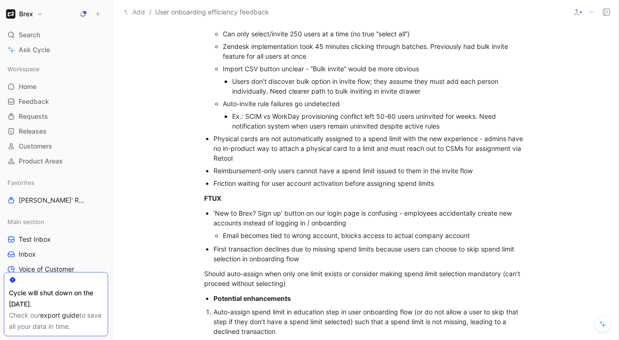
click at [213, 250] on div "First transaction declines due to missing spend limits because users can choose…" at bounding box center [369, 254] width 313 height 20
click at [203, 273] on p "Should auto-assign when only one limit exists or consider making spend limit se…" at bounding box center [365, 278] width 358 height 25
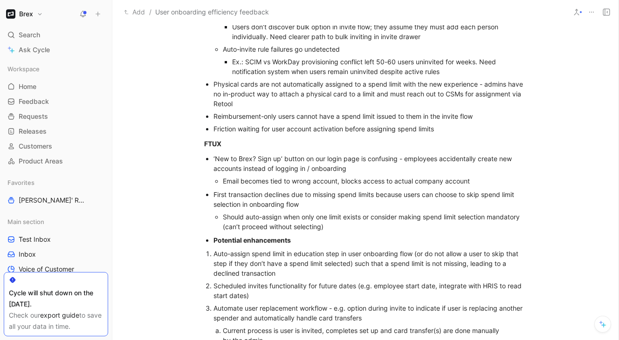
scroll to position [419, 0]
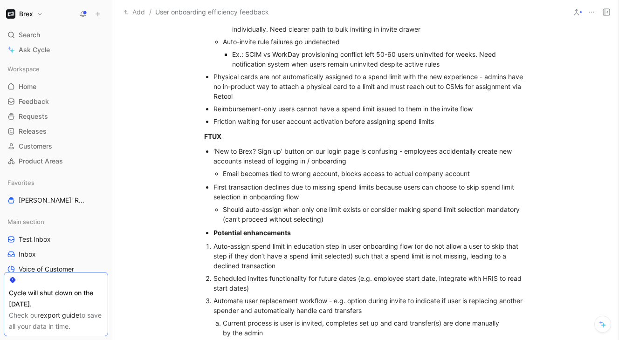
click at [213, 234] on strong "Potential enhancements" at bounding box center [251, 233] width 77 height 8
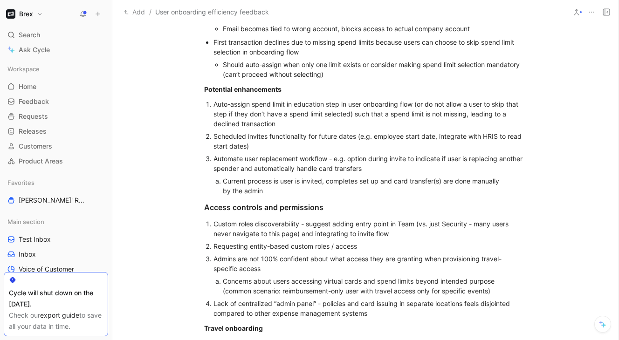
scroll to position [563, 0]
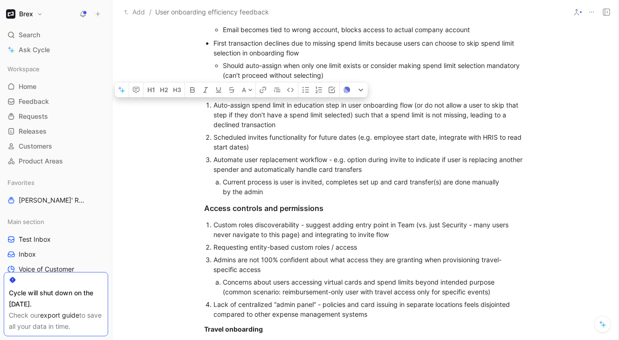
drag, startPoint x: 266, startPoint y: 191, endPoint x: 212, endPoint y: 106, distance: 101.2
click at [212, 106] on ol "Auto-assign spend limit in education step in user onboarding flow (or do not al…" at bounding box center [365, 148] width 358 height 99
click at [305, 90] on icon "button" at bounding box center [305, 89] width 7 height 7
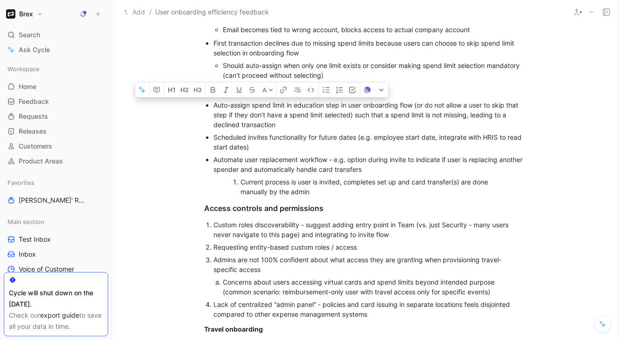
click at [240, 184] on li "Current process is user is invited, completes set up and card transfer(s) are d…" at bounding box center [374, 187] width 268 height 22
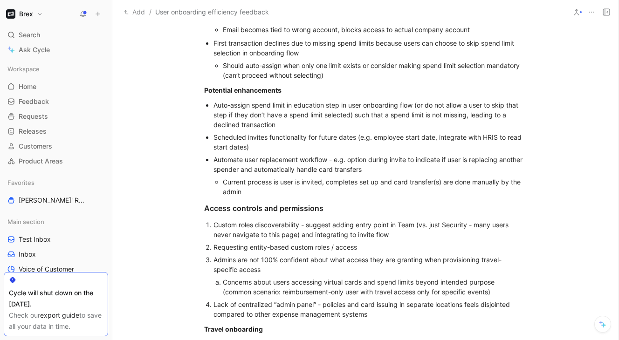
scroll to position [595, 0]
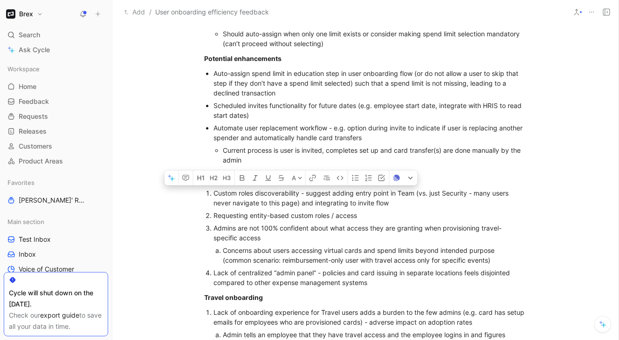
drag, startPoint x: 375, startPoint y: 285, endPoint x: 194, endPoint y: 191, distance: 203.7
click at [194, 191] on ol "Custom roles discoverability - suggest adding entry point in Team (vs. just Sec…" at bounding box center [365, 238] width 358 height 102
click at [354, 181] on icon "button" at bounding box center [355, 177] width 7 height 7
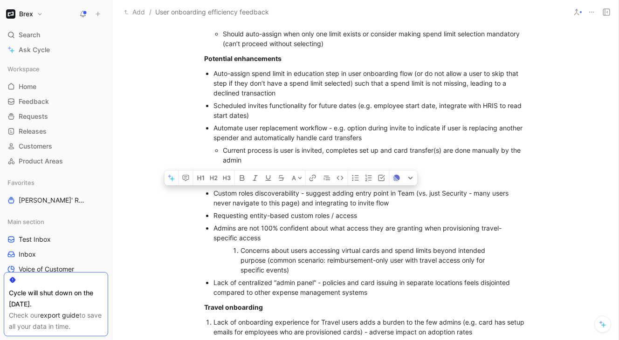
click at [240, 250] on li "Concerns about users accessing virtual cards and spend limits beyond intended p…" at bounding box center [374, 260] width 268 height 32
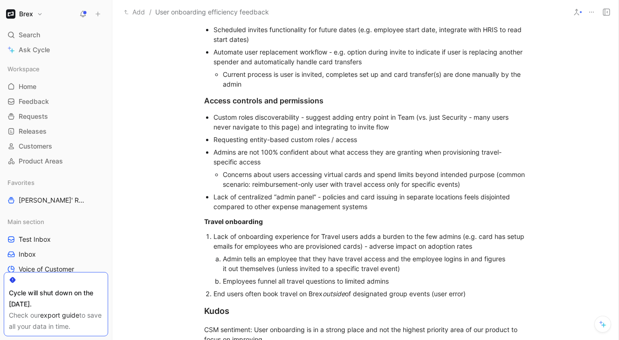
scroll to position [692, 0]
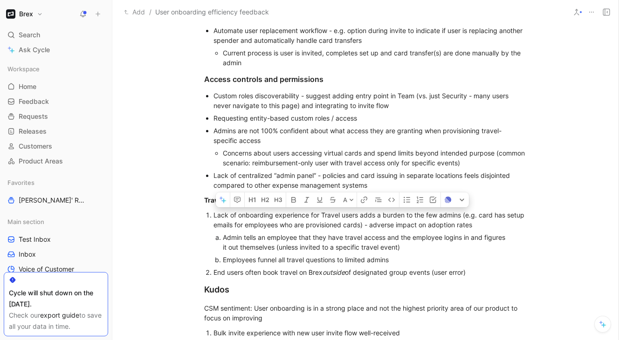
drag, startPoint x: 476, startPoint y: 272, endPoint x: 208, endPoint y: 217, distance: 273.1
click at [208, 217] on ol "Lack of onboarding experience for Travel users adds a burden to the few admins …" at bounding box center [365, 244] width 358 height 70
click at [405, 197] on icon "button" at bounding box center [406, 199] width 7 height 7
click at [240, 237] on li "Admin tells an employee that they have travel access and the employee logins in…" at bounding box center [374, 242] width 268 height 22
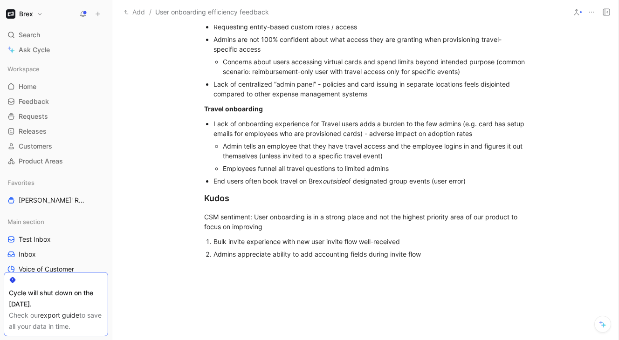
scroll to position [789, 0]
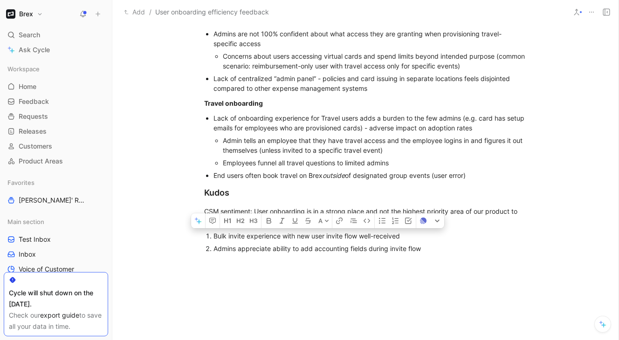
drag, startPoint x: 432, startPoint y: 249, endPoint x: 205, endPoint y: 233, distance: 227.5
click at [205, 233] on ol "Bulk invite experience with new user invite flow well-received Admins appreciat…" at bounding box center [365, 242] width 358 height 25
click at [383, 220] on icon "button" at bounding box center [381, 220] width 7 height 7
click at [311, 248] on div "Admins appreciate ability to add accounting fields during invite flow" at bounding box center [369, 249] width 313 height 10
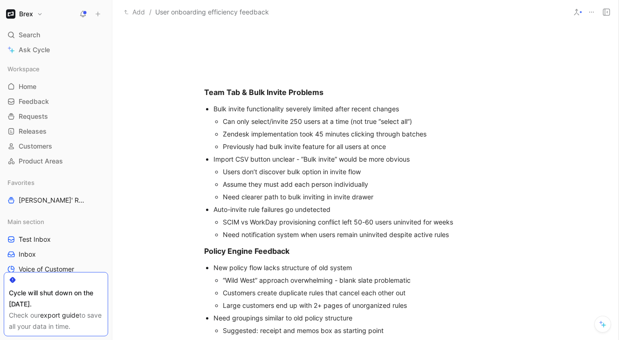
scroll to position [1040, 0]
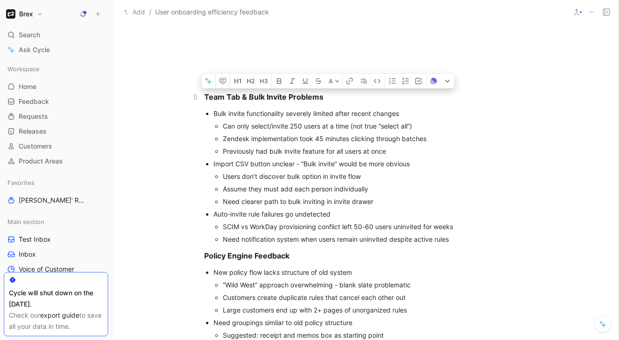
drag, startPoint x: 461, startPoint y: 242, endPoint x: 187, endPoint y: 97, distance: 310.2
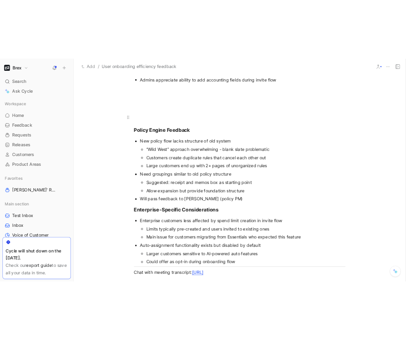
scroll to position [1026, 0]
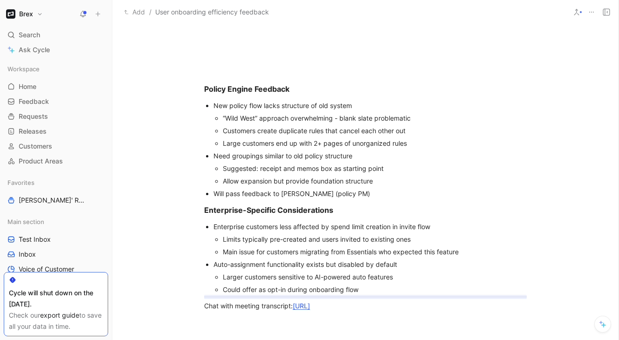
drag, startPoint x: 520, startPoint y: 310, endPoint x: 433, endPoint y: 295, distance: 88.0
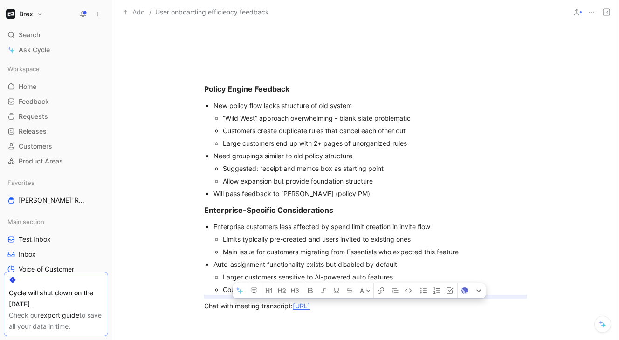
click at [421, 292] on icon "button" at bounding box center [423, 290] width 7 height 7
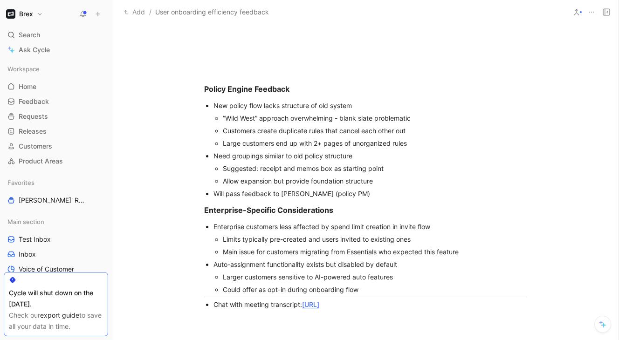
click at [537, 303] on ul "Chat with meeting transcript: https://notes.granola.ai/d/8cfede23-b473-4efd-890…" at bounding box center [365, 304] width 358 height 13
drag, startPoint x: 532, startPoint y: 303, endPoint x: 521, endPoint y: 294, distance: 14.9
click at [500, 230] on div "Enterprise customers less affected by spend limit creation in invite flow" at bounding box center [369, 227] width 313 height 10
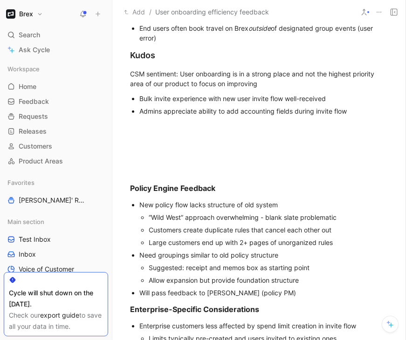
scroll to position [1114, 0]
